Goal: Navigation & Orientation: Understand site structure

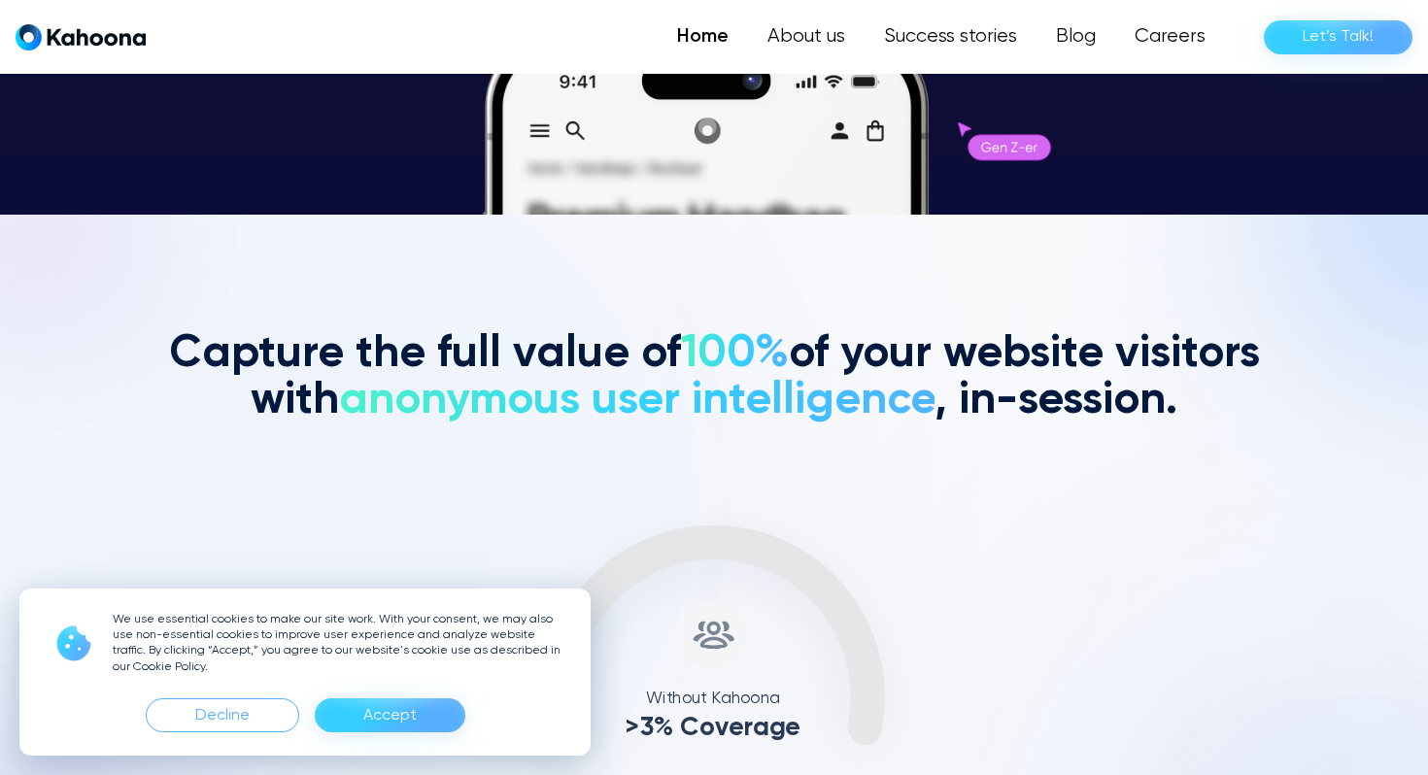
scroll to position [560, 0]
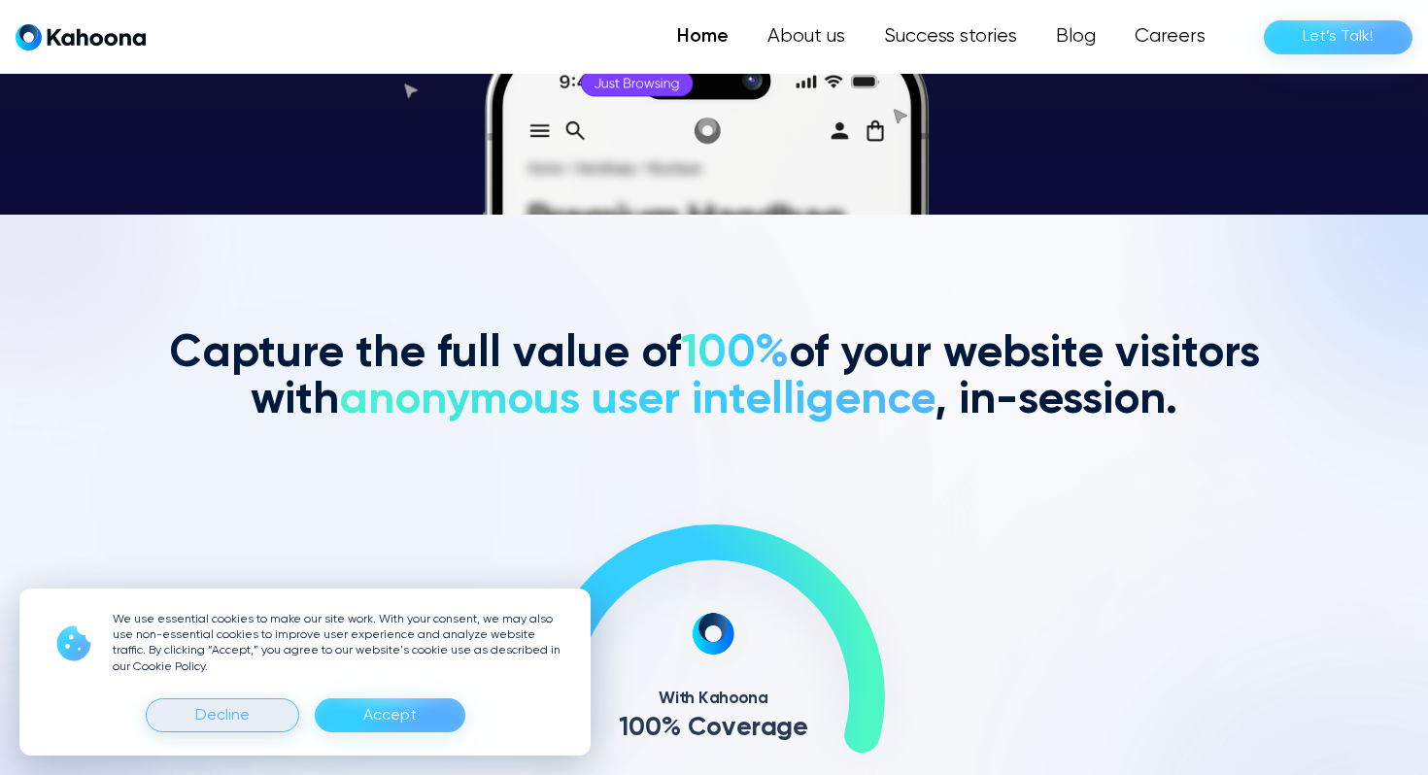
click at [273, 717] on div "Decline" at bounding box center [222, 715] width 153 height 34
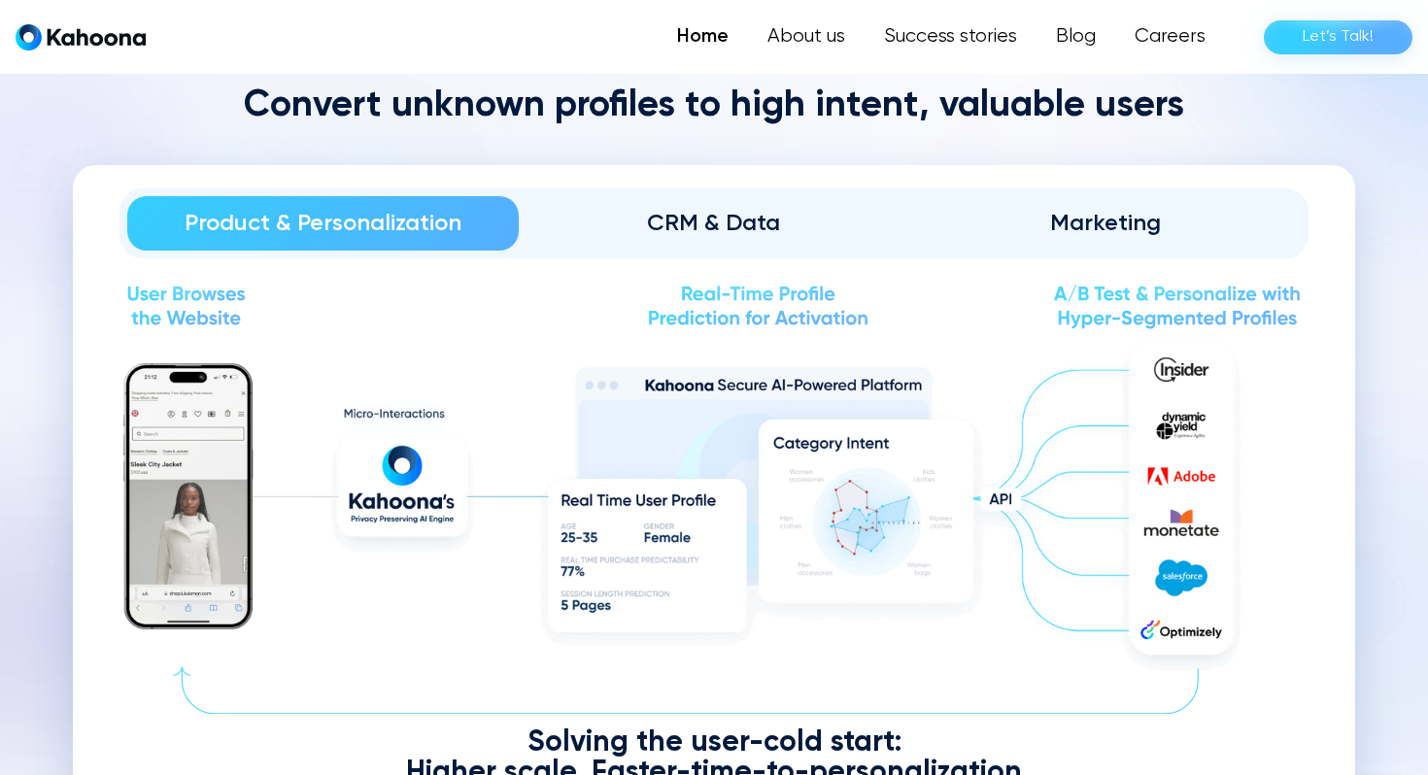
scroll to position [2194, 0]
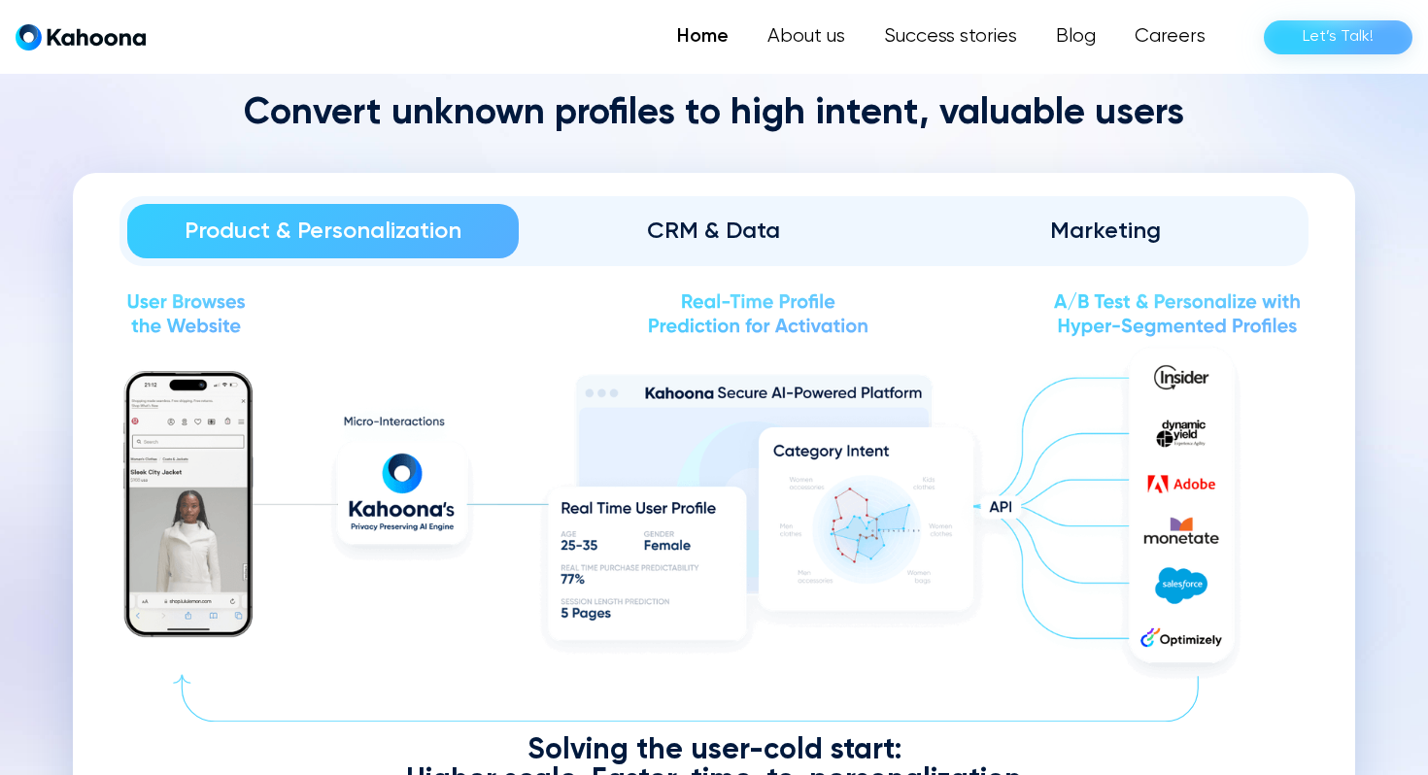
click at [714, 233] on div "CRM & Data" at bounding box center [714, 231] width 337 height 31
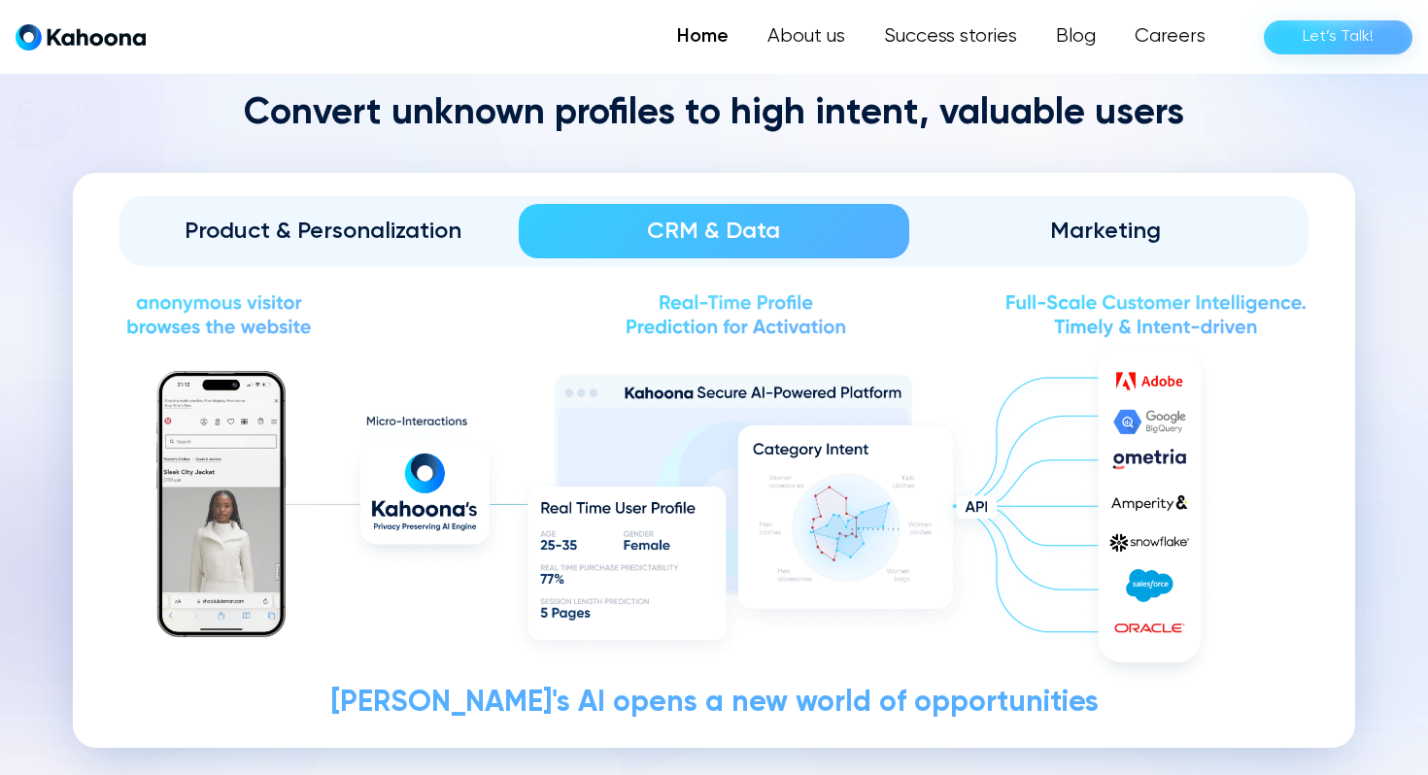
click at [432, 234] on div "Product & Personalization" at bounding box center [322, 231] width 337 height 31
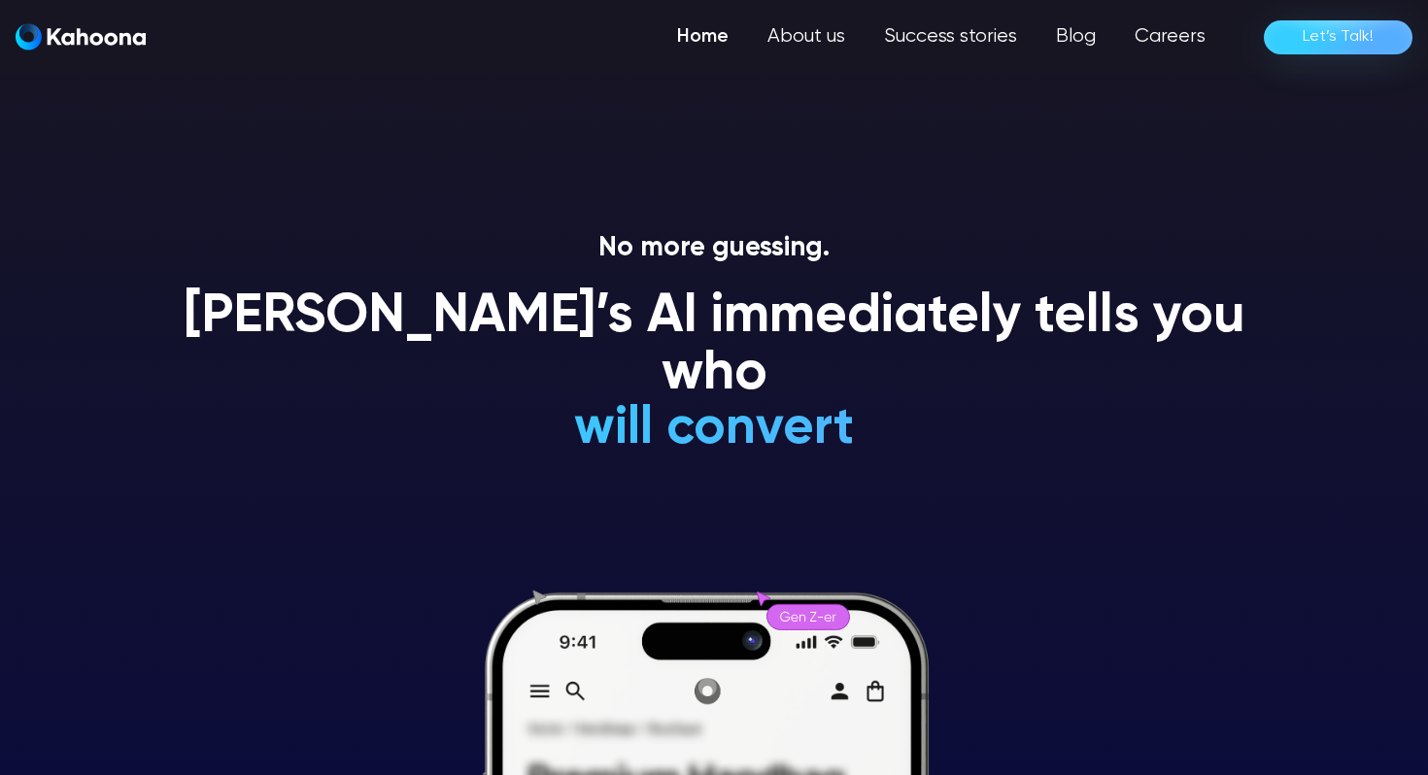
scroll to position [0, 0]
click at [713, 49] on link "Home" at bounding box center [703, 36] width 90 height 39
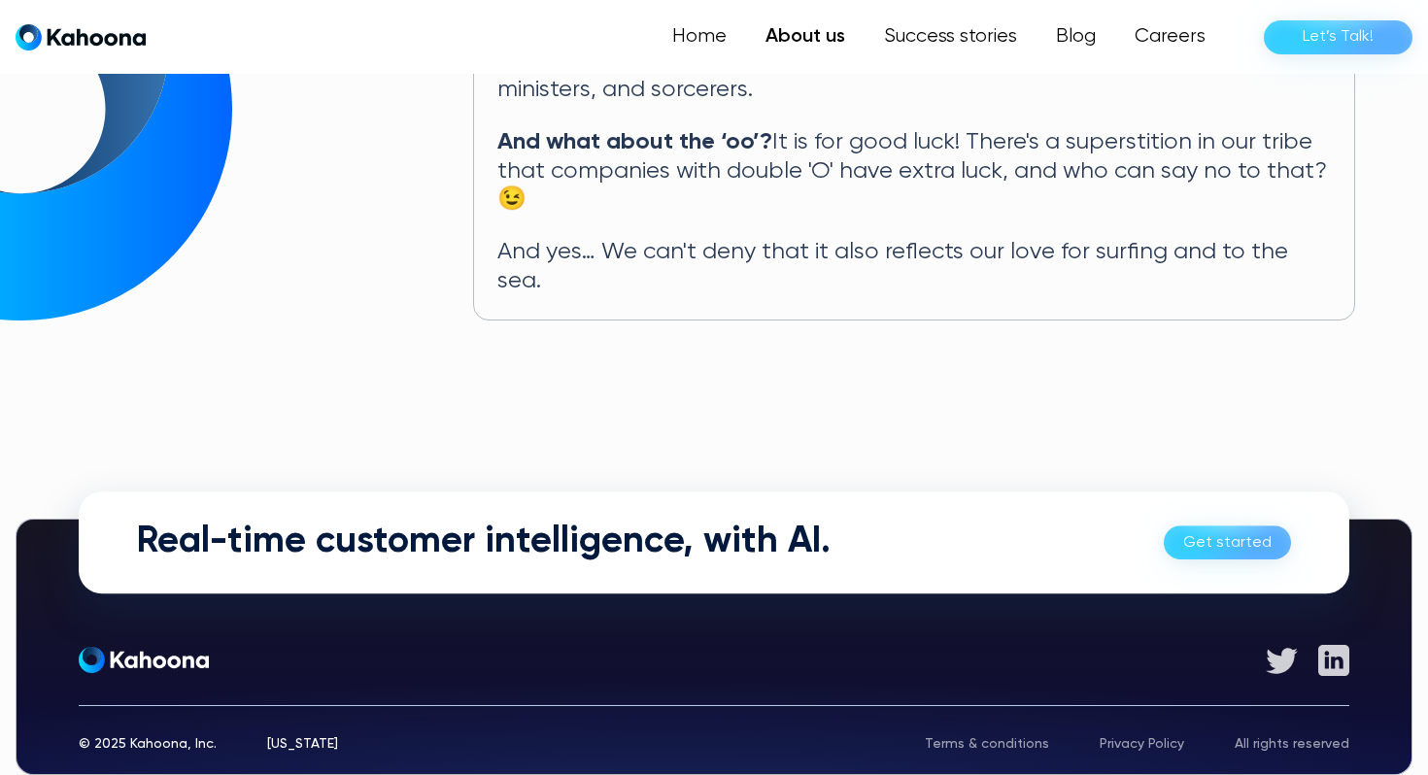
scroll to position [1167, 0]
click at [959, 48] on link "Success stories" at bounding box center [948, 36] width 175 height 39
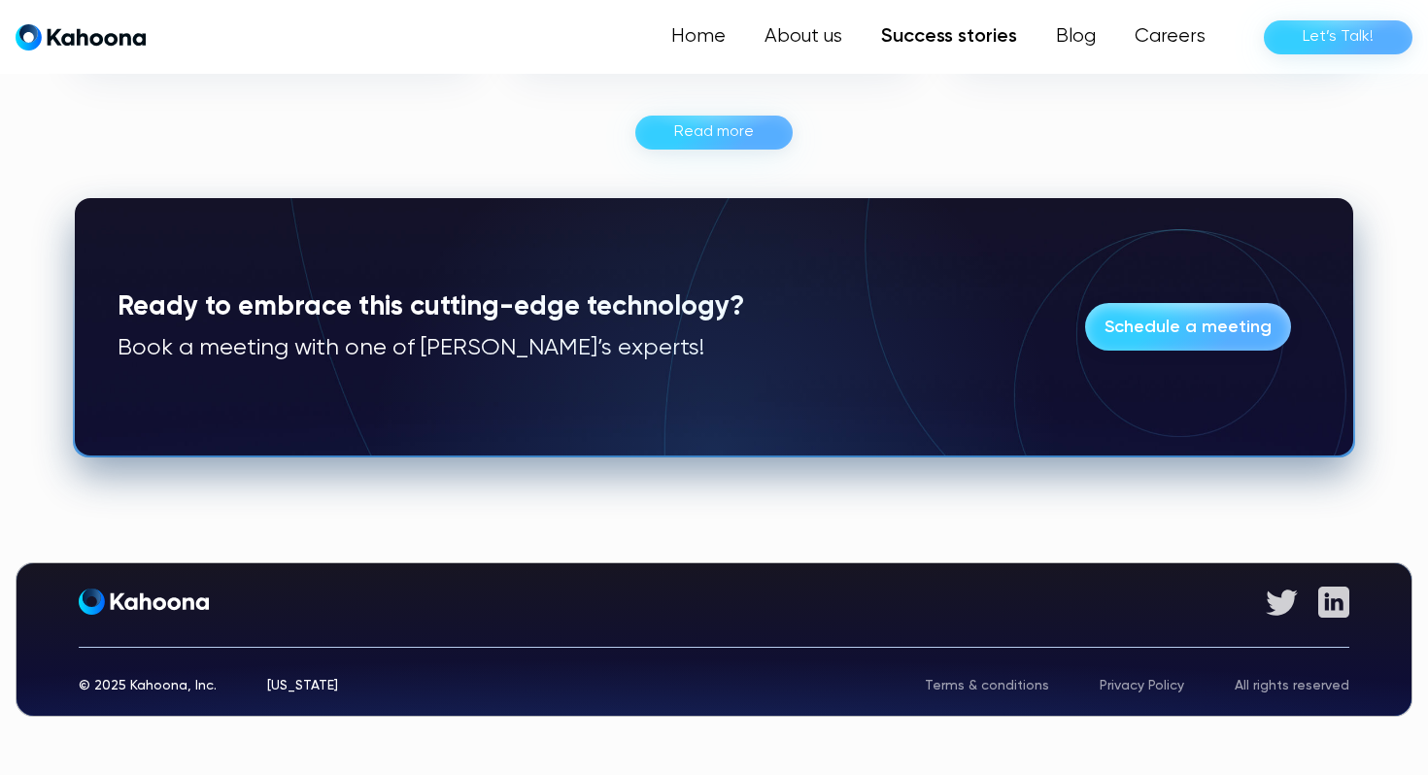
scroll to position [1546, 0]
click at [1072, 51] on link "Blog" at bounding box center [1075, 36] width 79 height 39
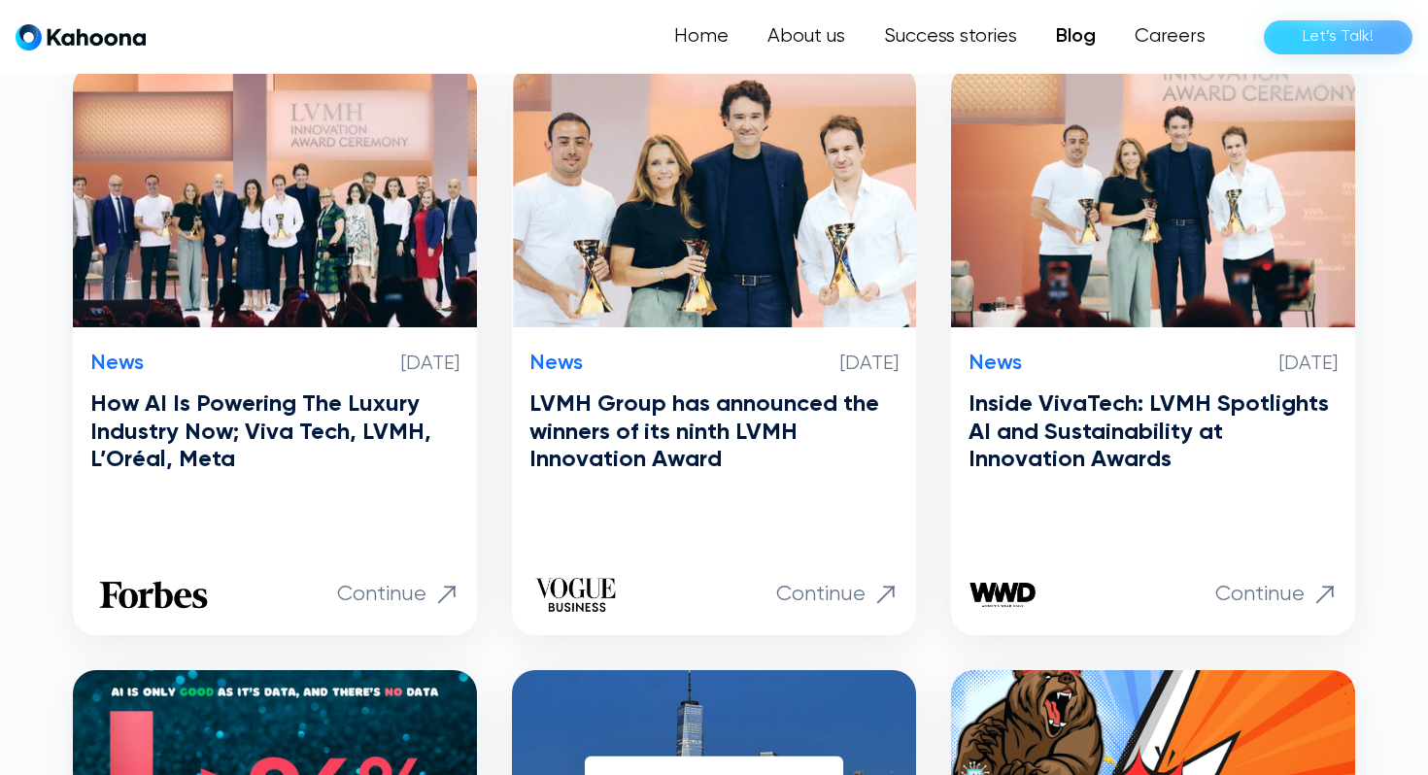
scroll to position [490, 0]
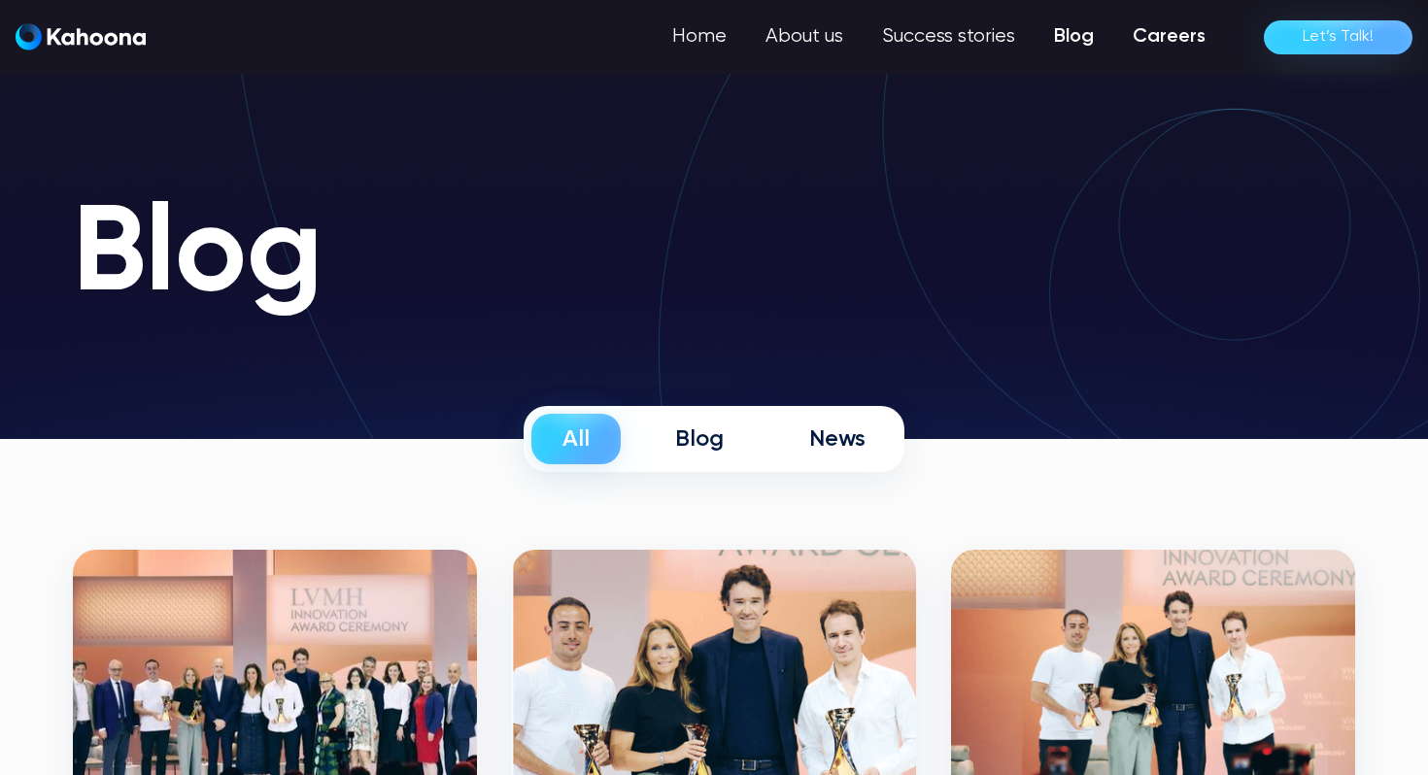
click at [1139, 36] on link "Careers" at bounding box center [1169, 36] width 112 height 39
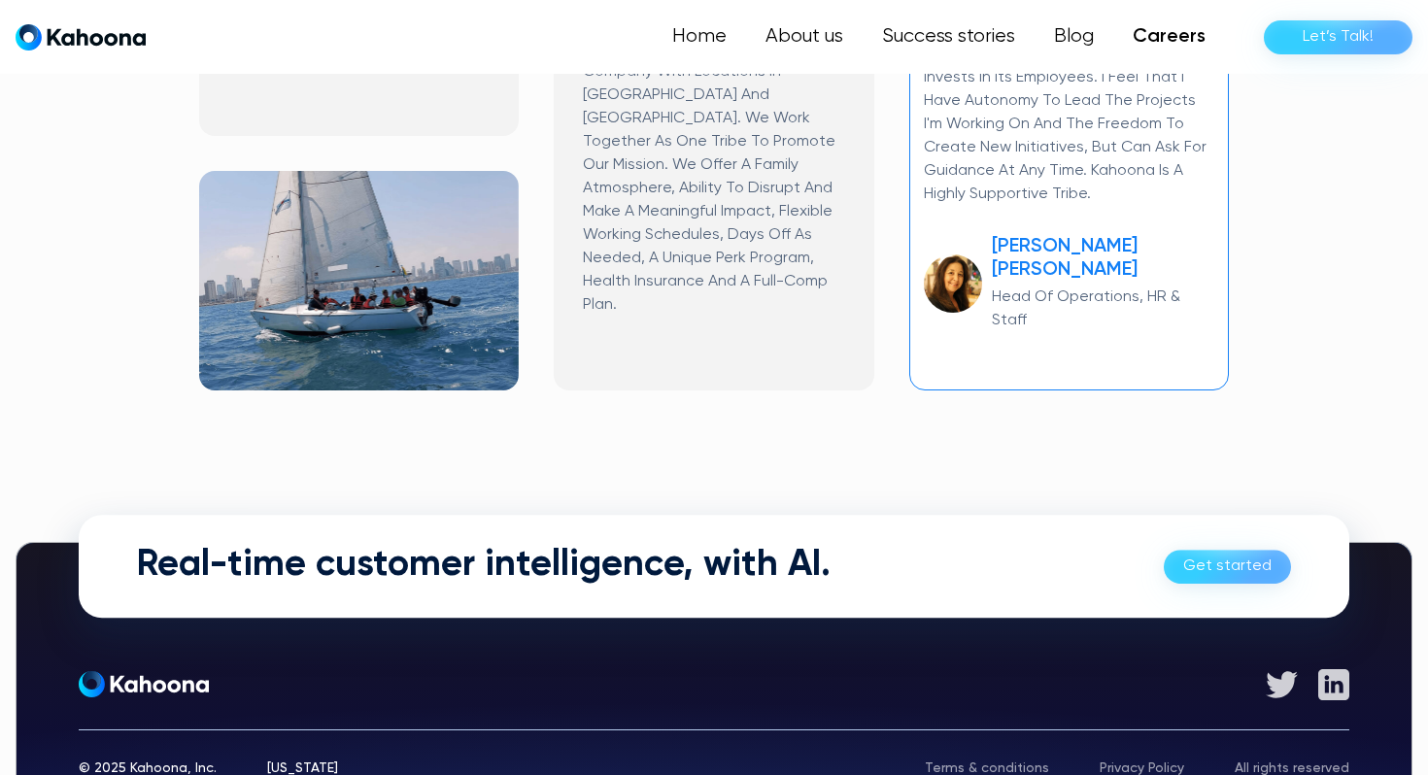
scroll to position [1396, 0]
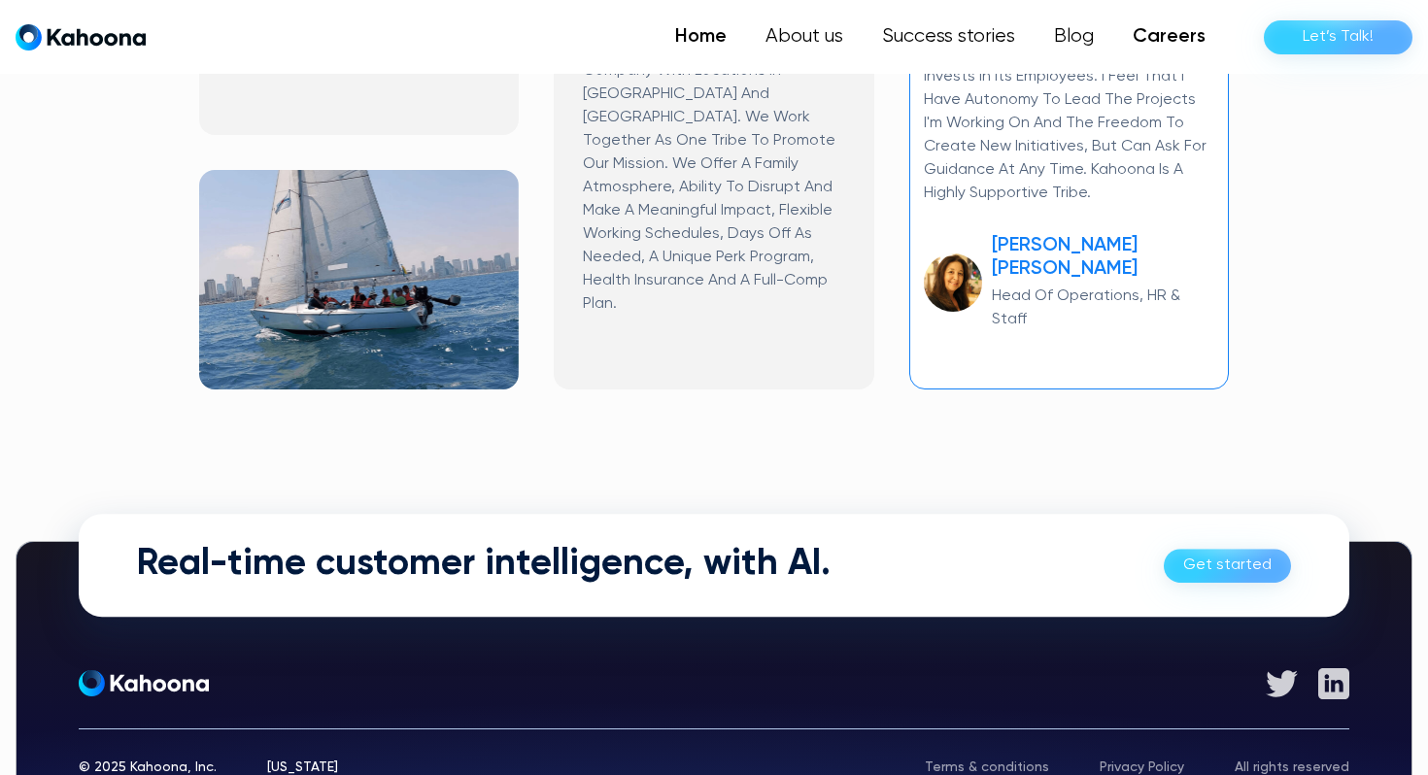
click at [707, 44] on link "Home" at bounding box center [701, 36] width 90 height 39
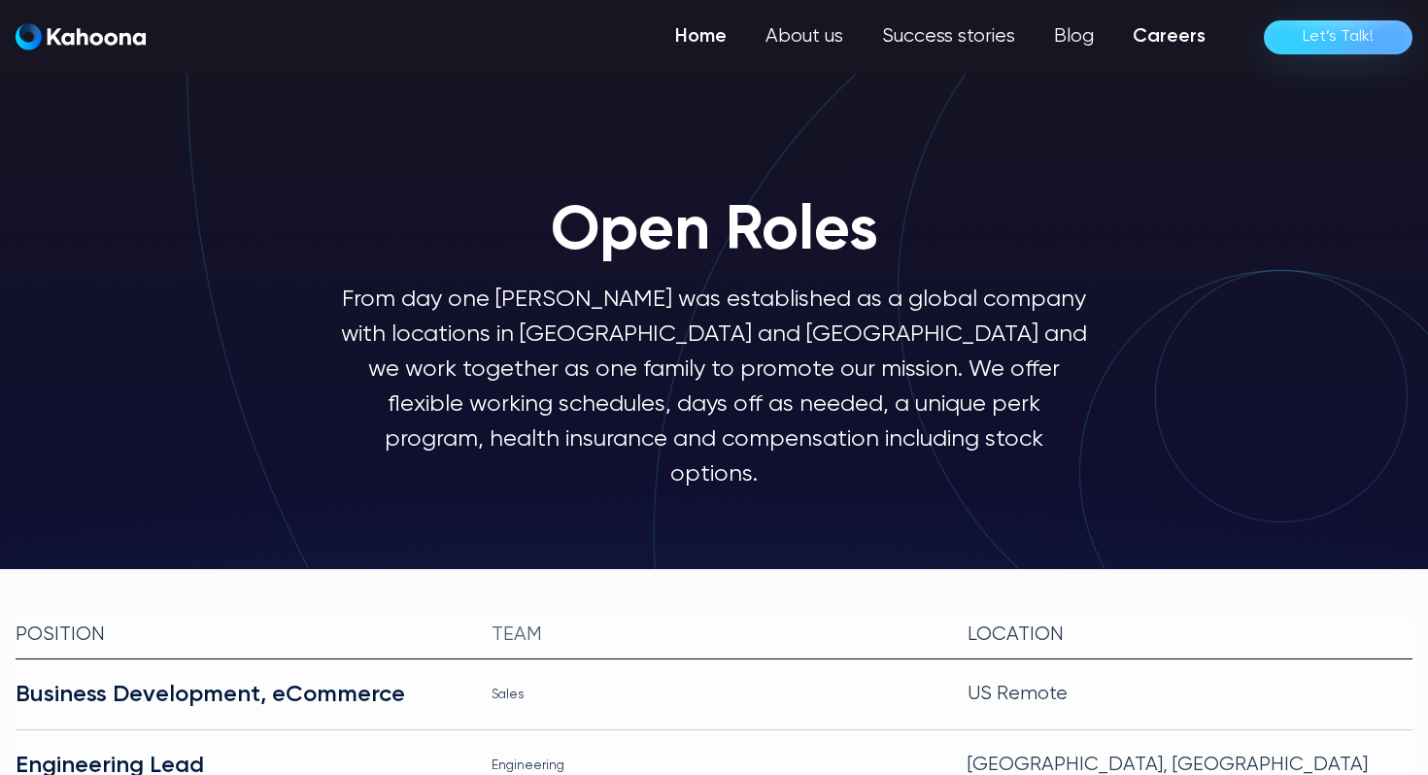
scroll to position [0, 0]
click at [707, 39] on link "Home" at bounding box center [701, 36] width 90 height 39
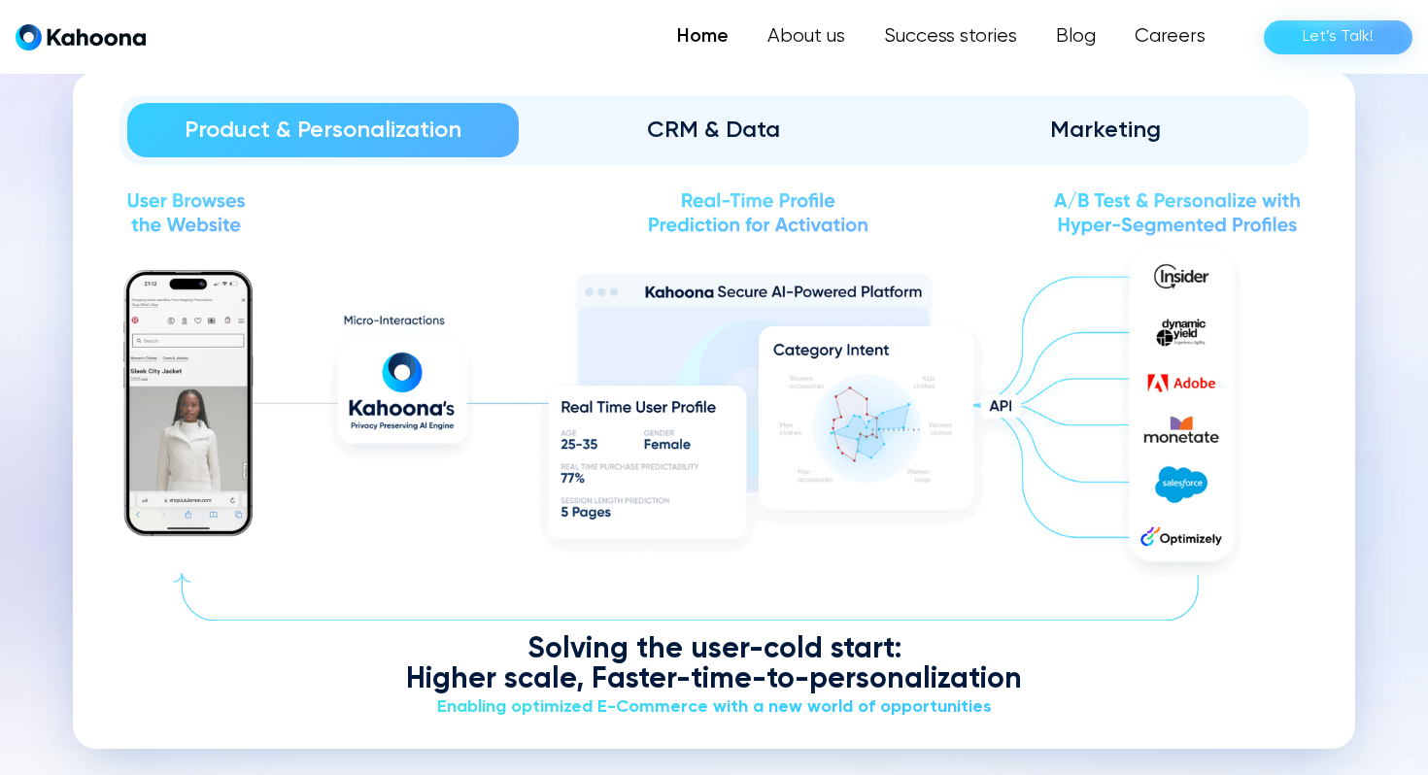
scroll to position [2295, 0]
click at [745, 127] on div "CRM & Data" at bounding box center [714, 130] width 337 height 31
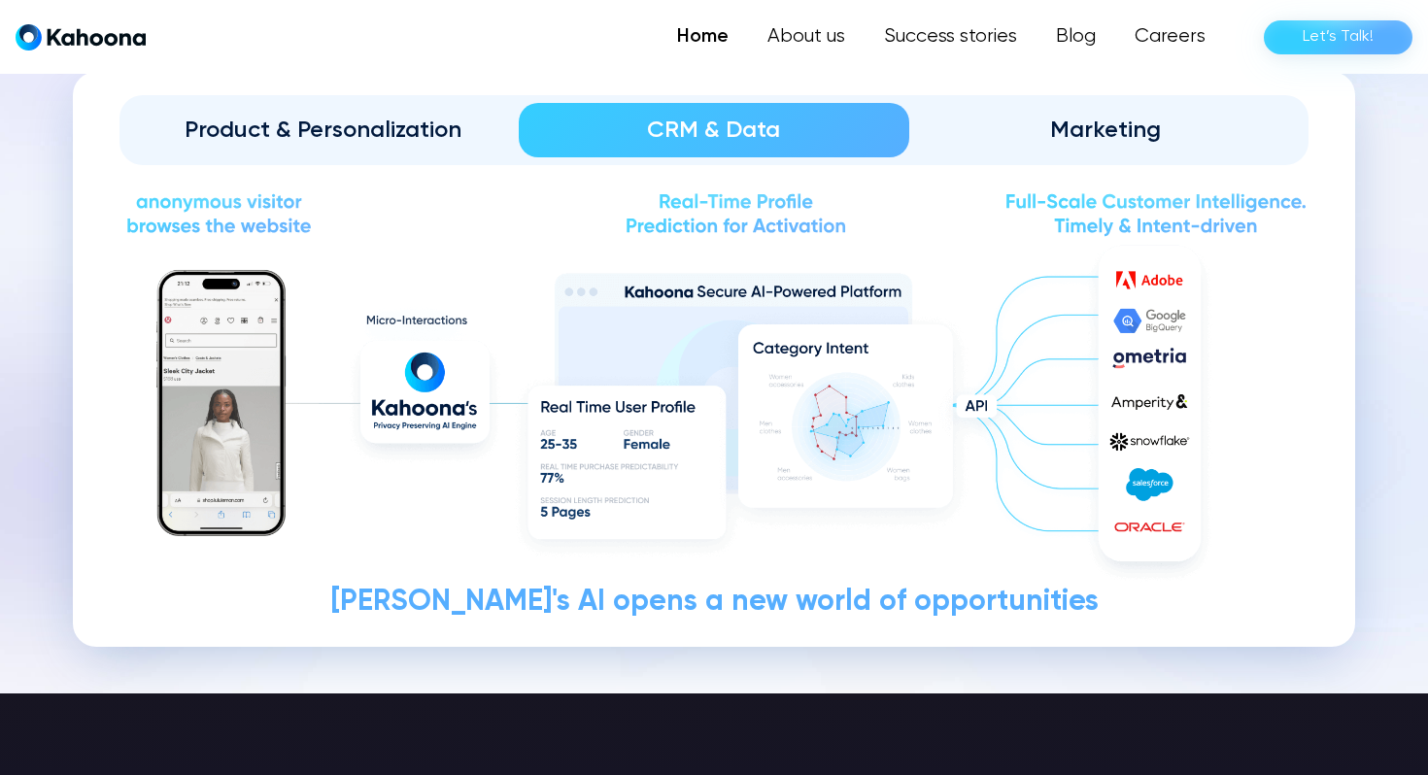
click at [1077, 115] on div "Marketing" at bounding box center [1104, 130] width 337 height 31
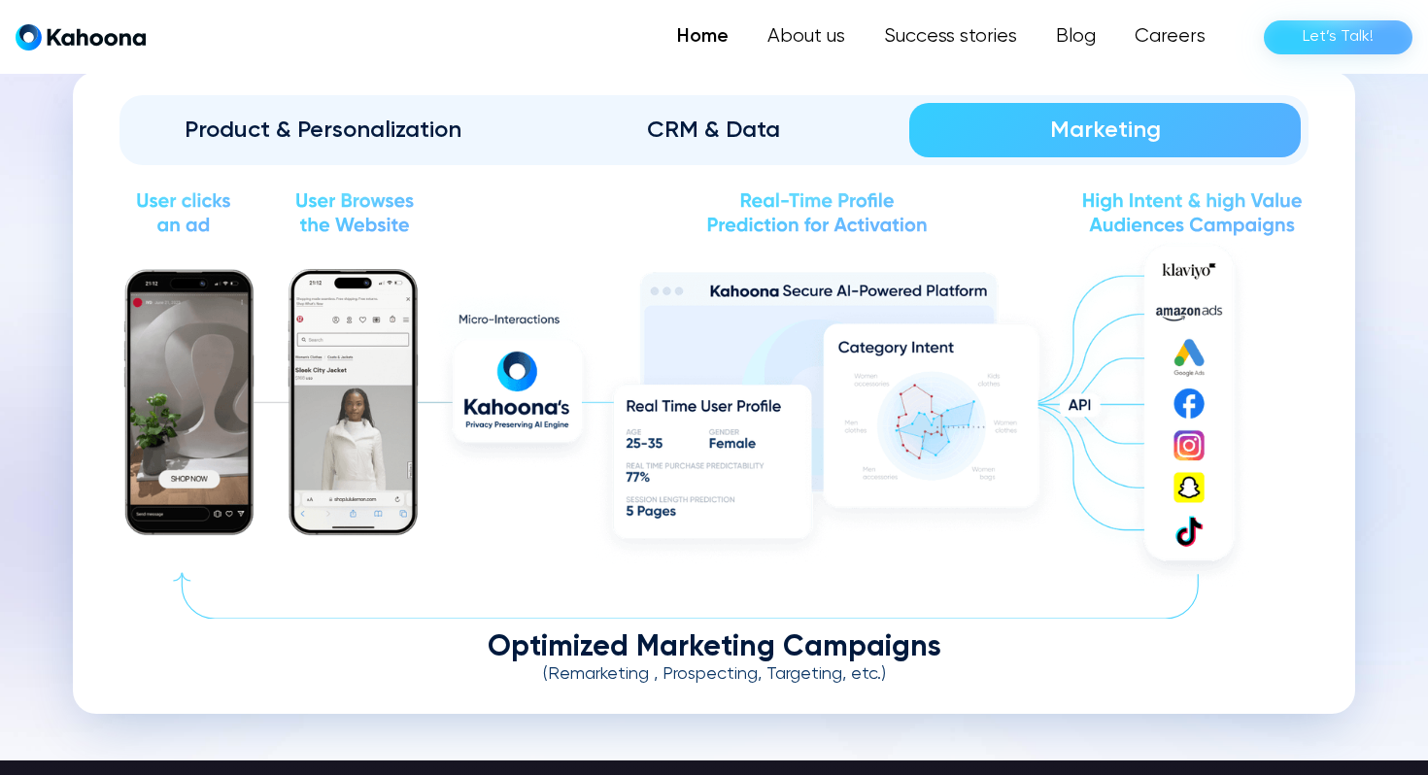
scroll to position [2311, 0]
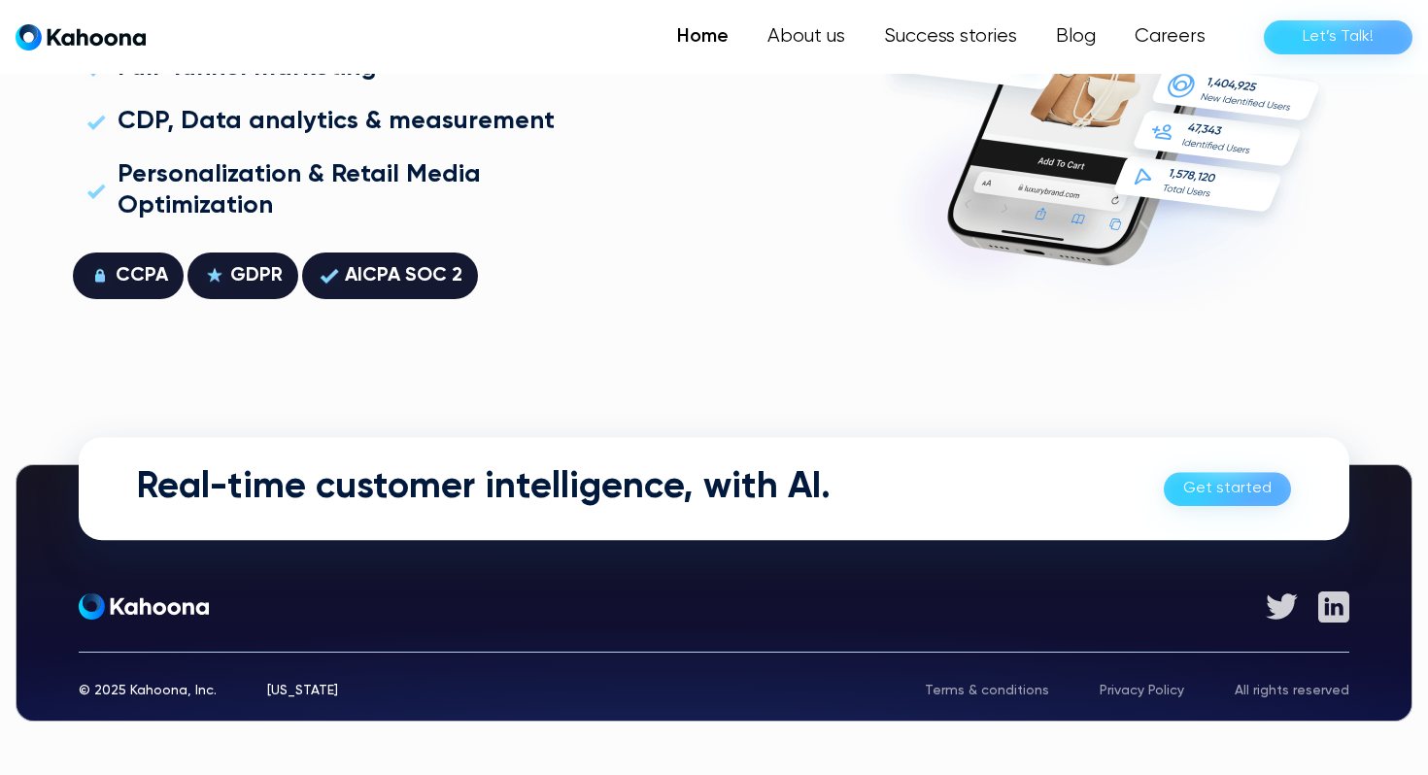
click at [1227, 465] on div "Real-time customer intelligence, with AI. Get started" at bounding box center [714, 488] width 1270 height 103
click at [1211, 480] on link "Get started" at bounding box center [1227, 489] width 127 height 34
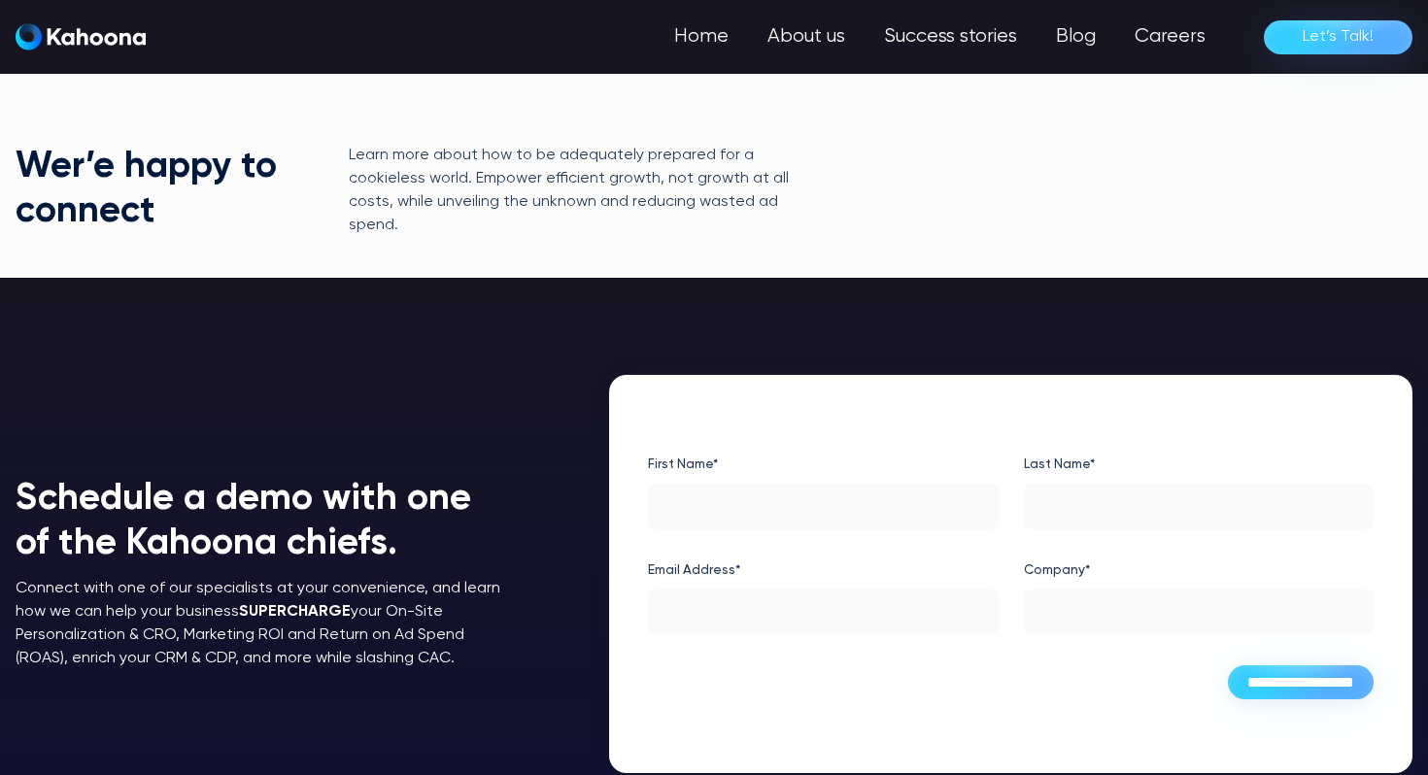
scroll to position [1, 0]
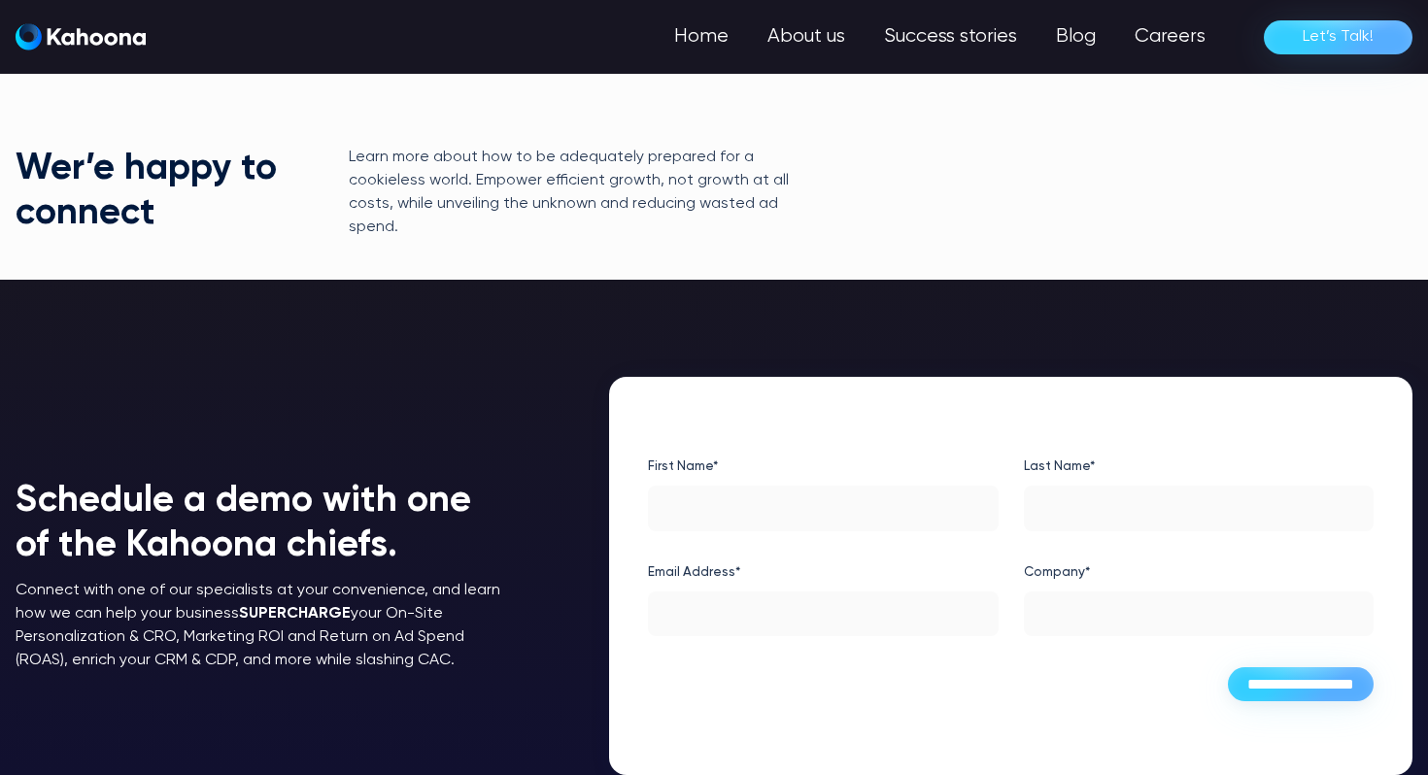
click at [112, 30] on img "home" at bounding box center [81, 36] width 130 height 27
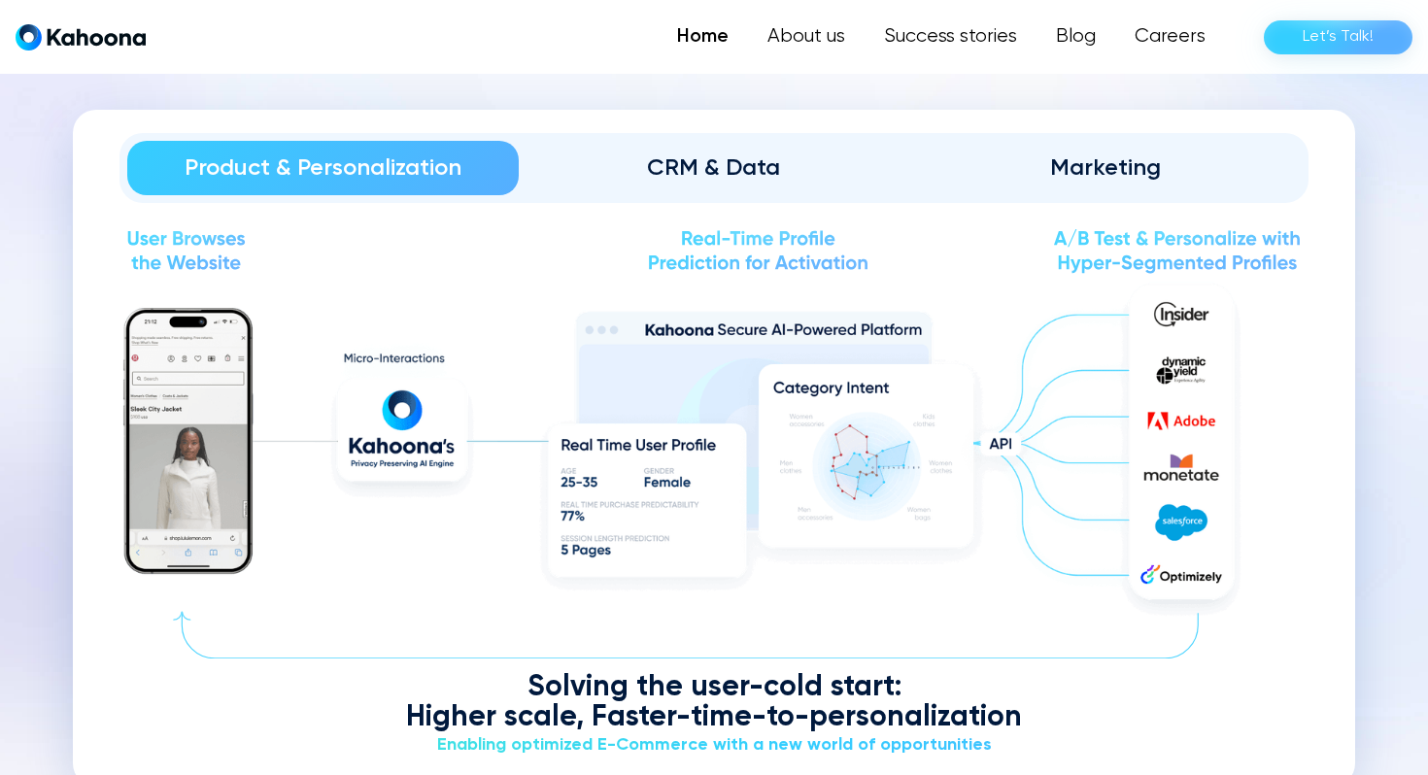
scroll to position [2256, 0]
click at [700, 142] on link "CRM & Data" at bounding box center [714, 169] width 391 height 54
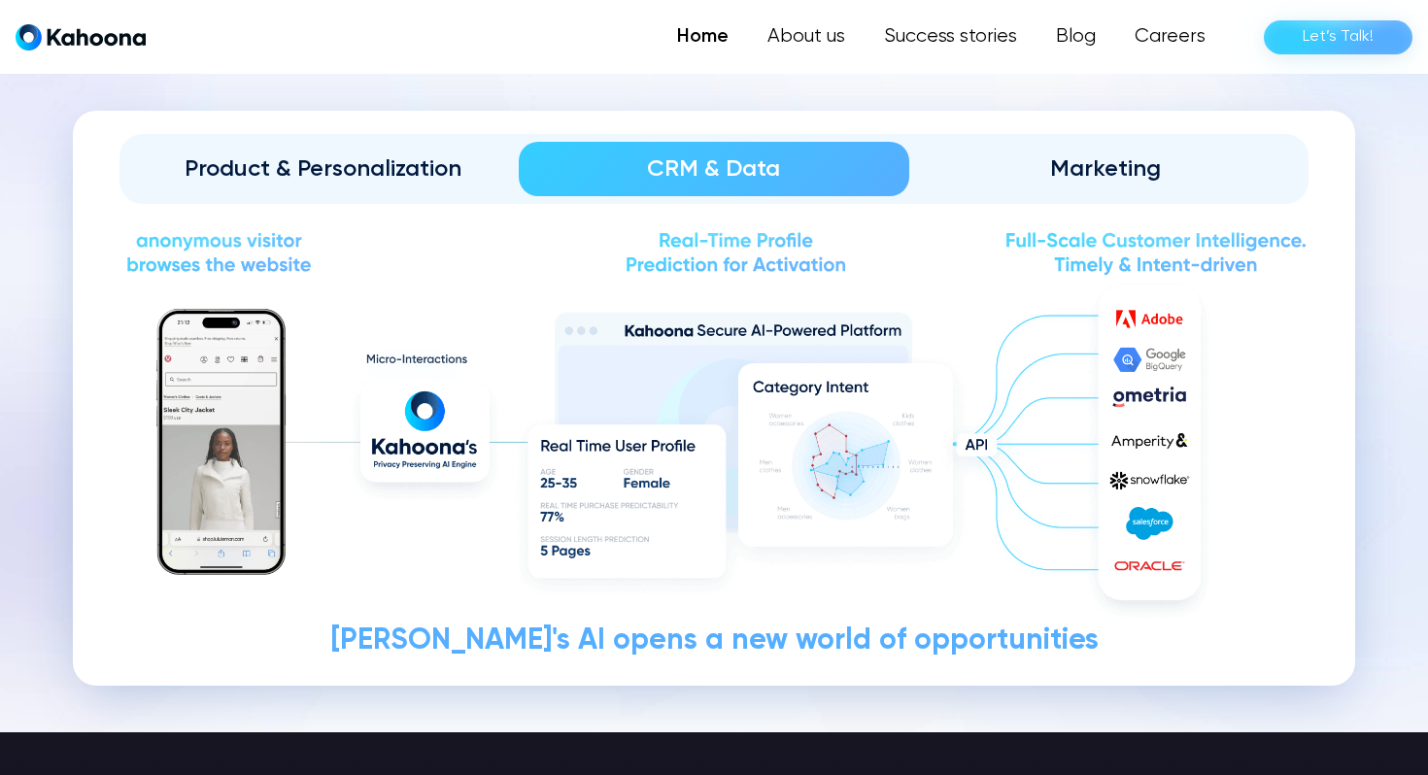
click at [1053, 188] on link "Marketing" at bounding box center [1104, 169] width 391 height 54
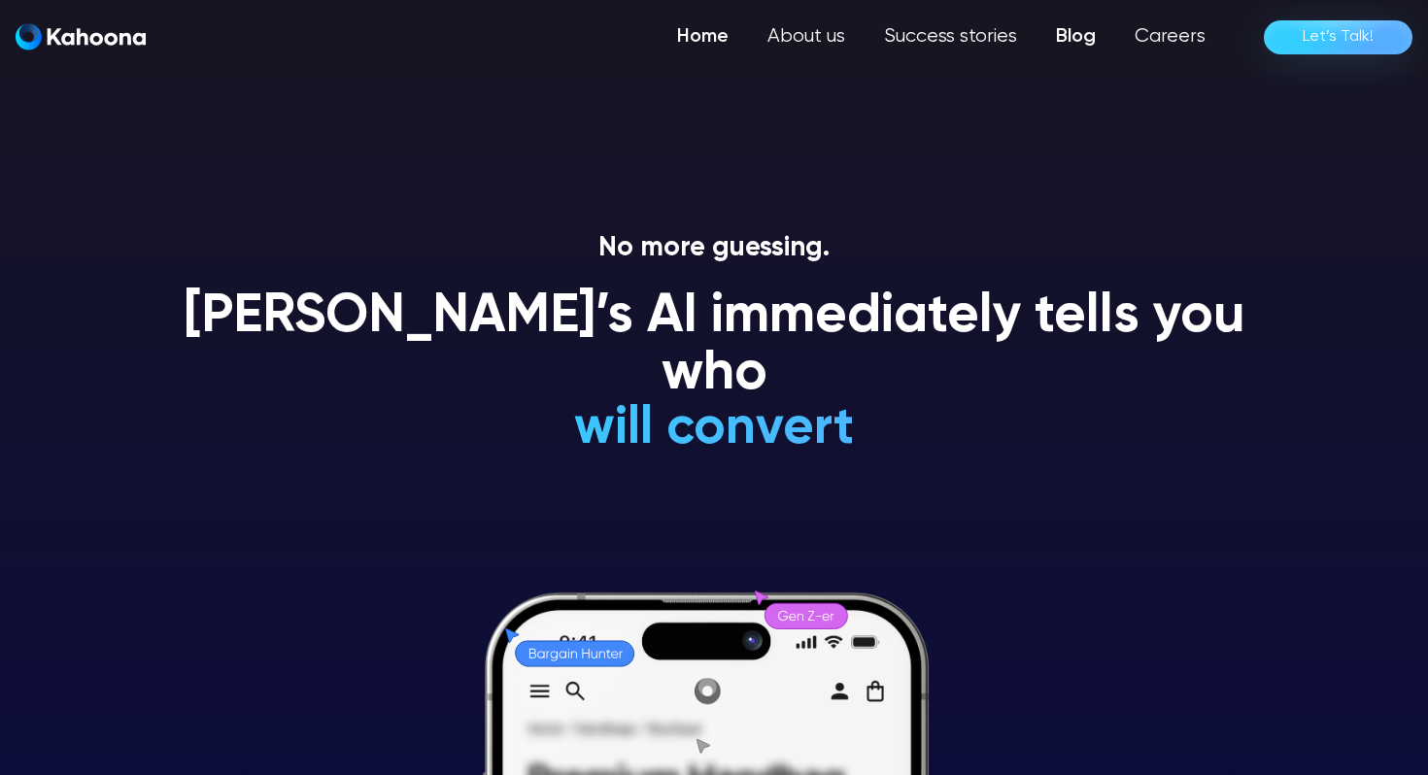
scroll to position [0, 0]
